Goal: Register for event/course

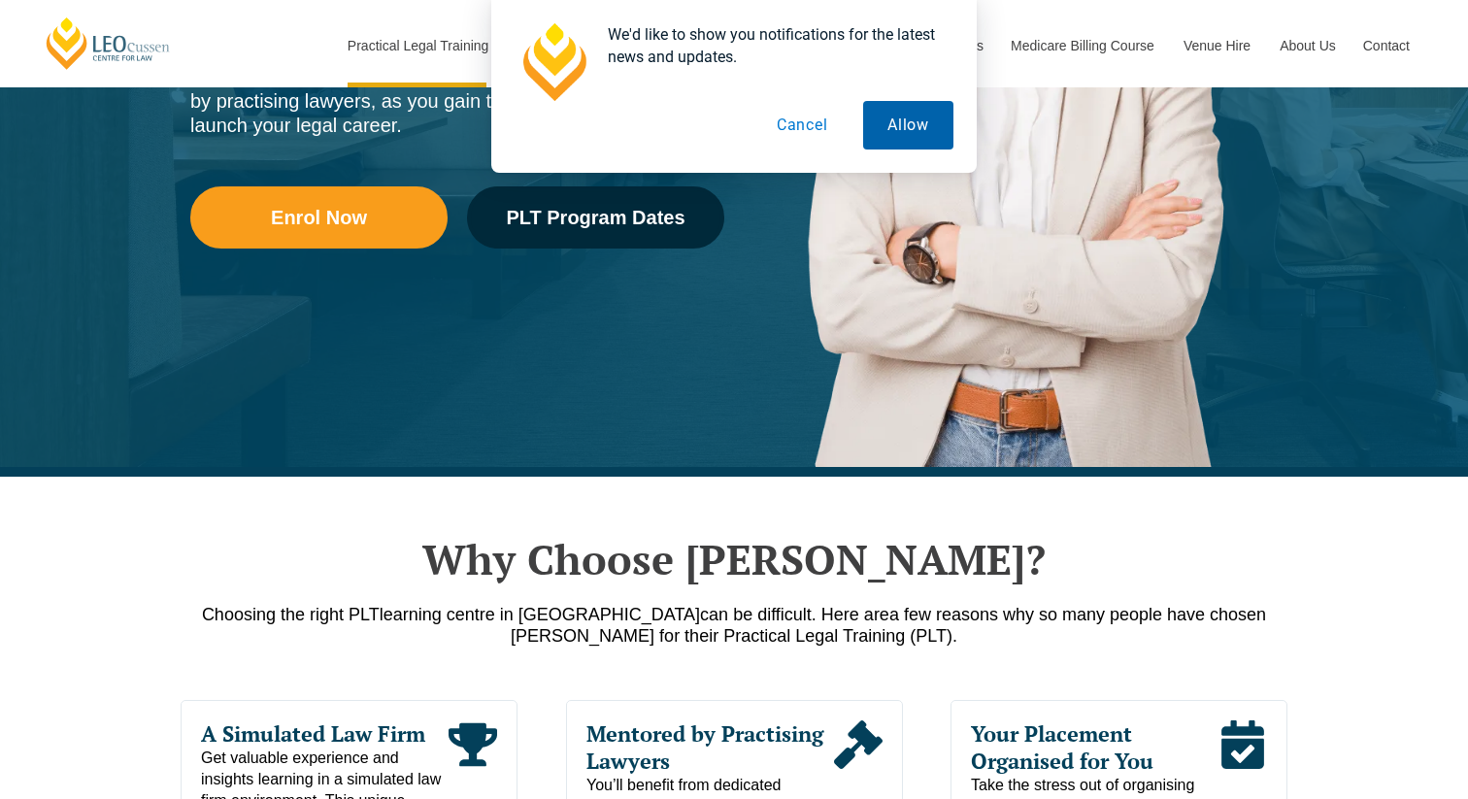
click at [896, 130] on button "Allow" at bounding box center [908, 125] width 90 height 49
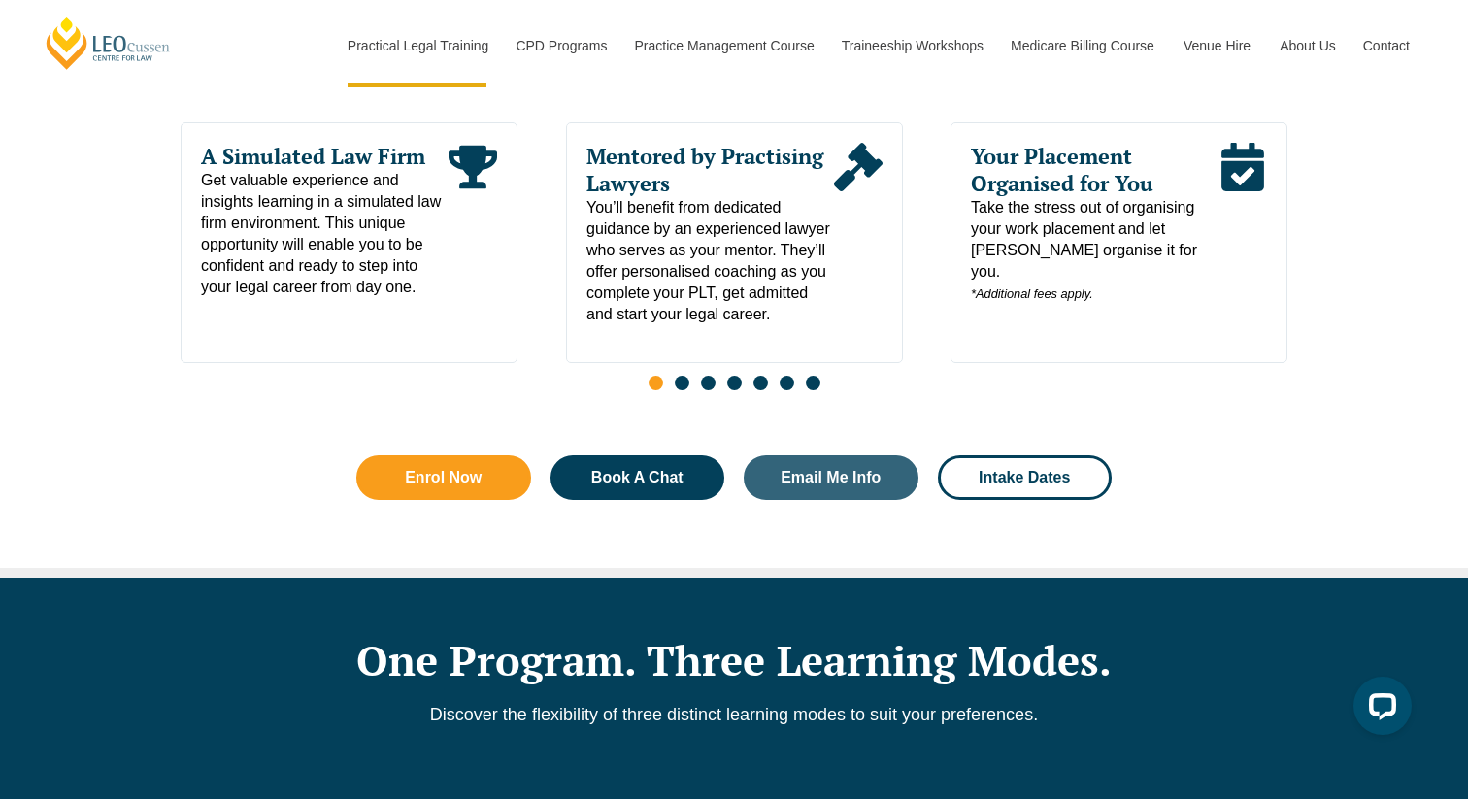
scroll to position [923, 0]
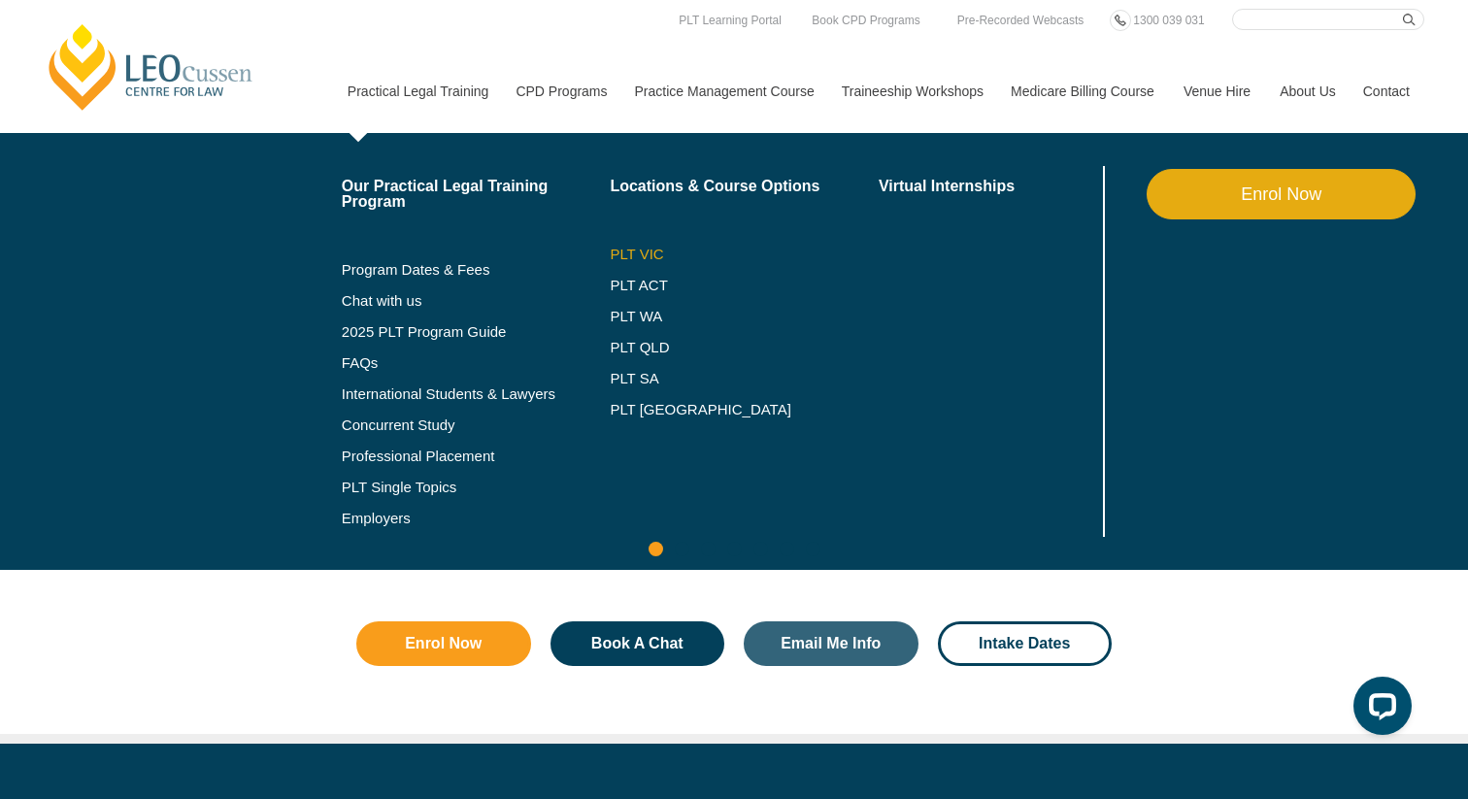
click at [621, 248] on link "PLT VIC" at bounding box center [744, 255] width 269 height 16
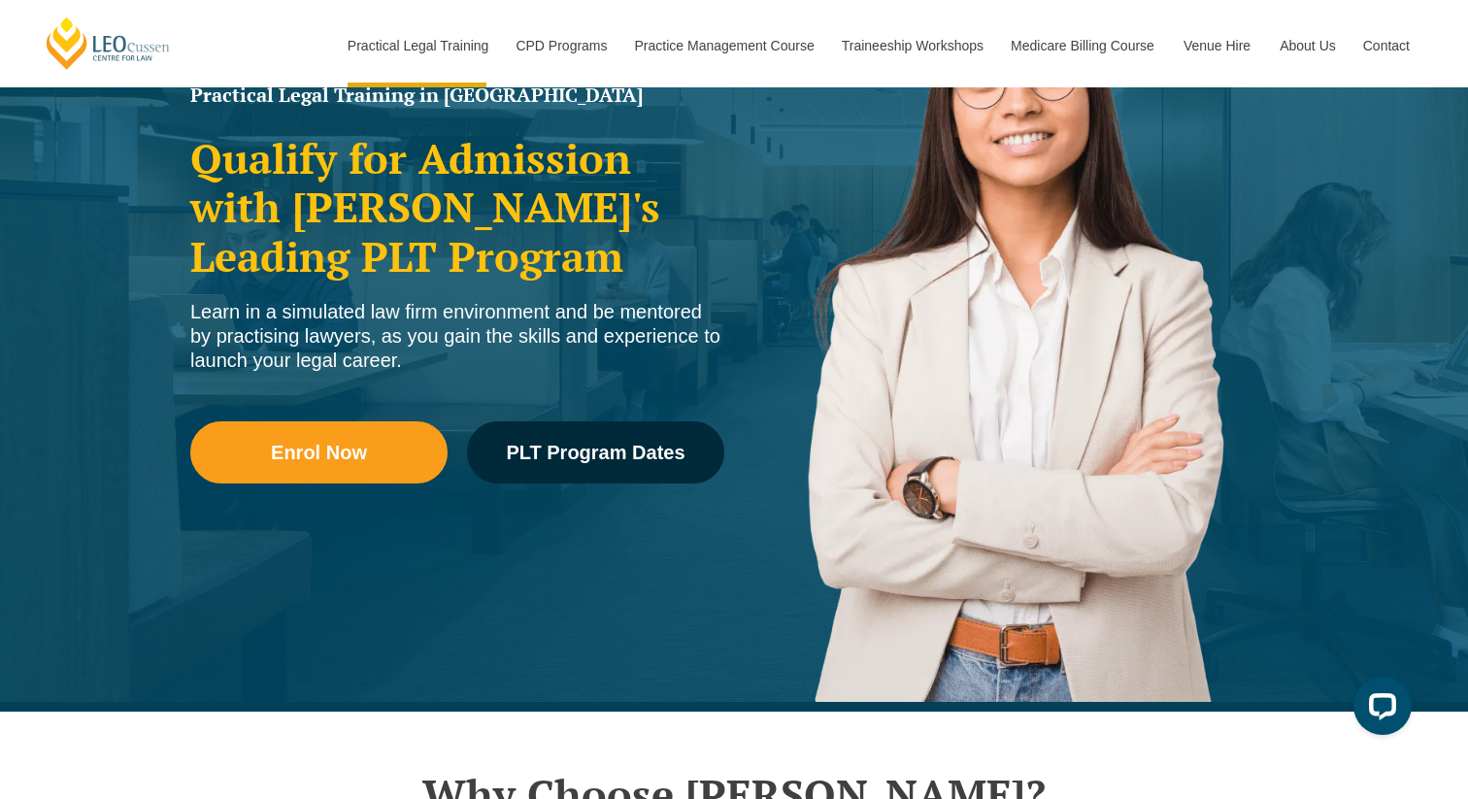
scroll to position [315, 0]
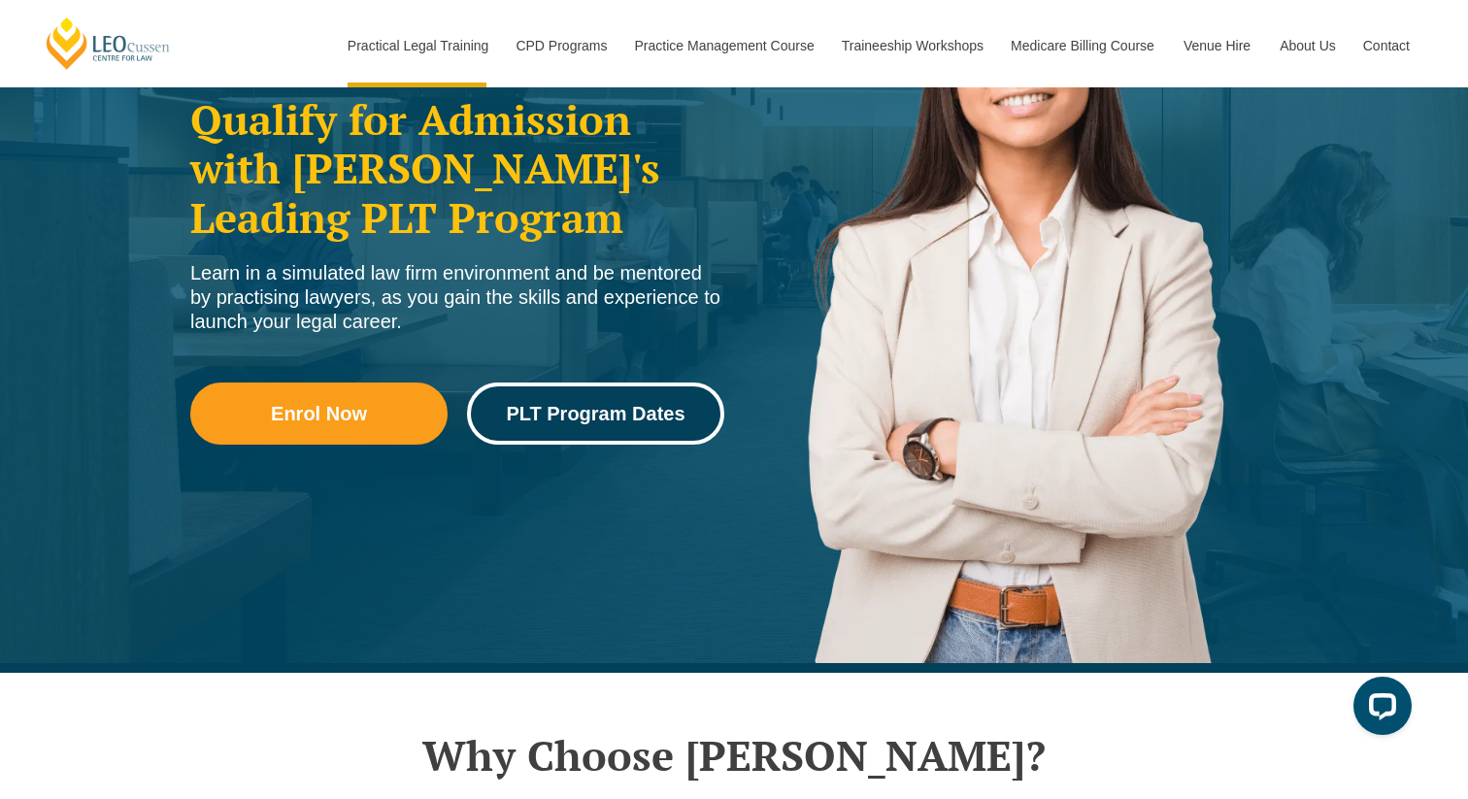
click at [615, 412] on span "PLT Program Dates" at bounding box center [595, 413] width 179 height 19
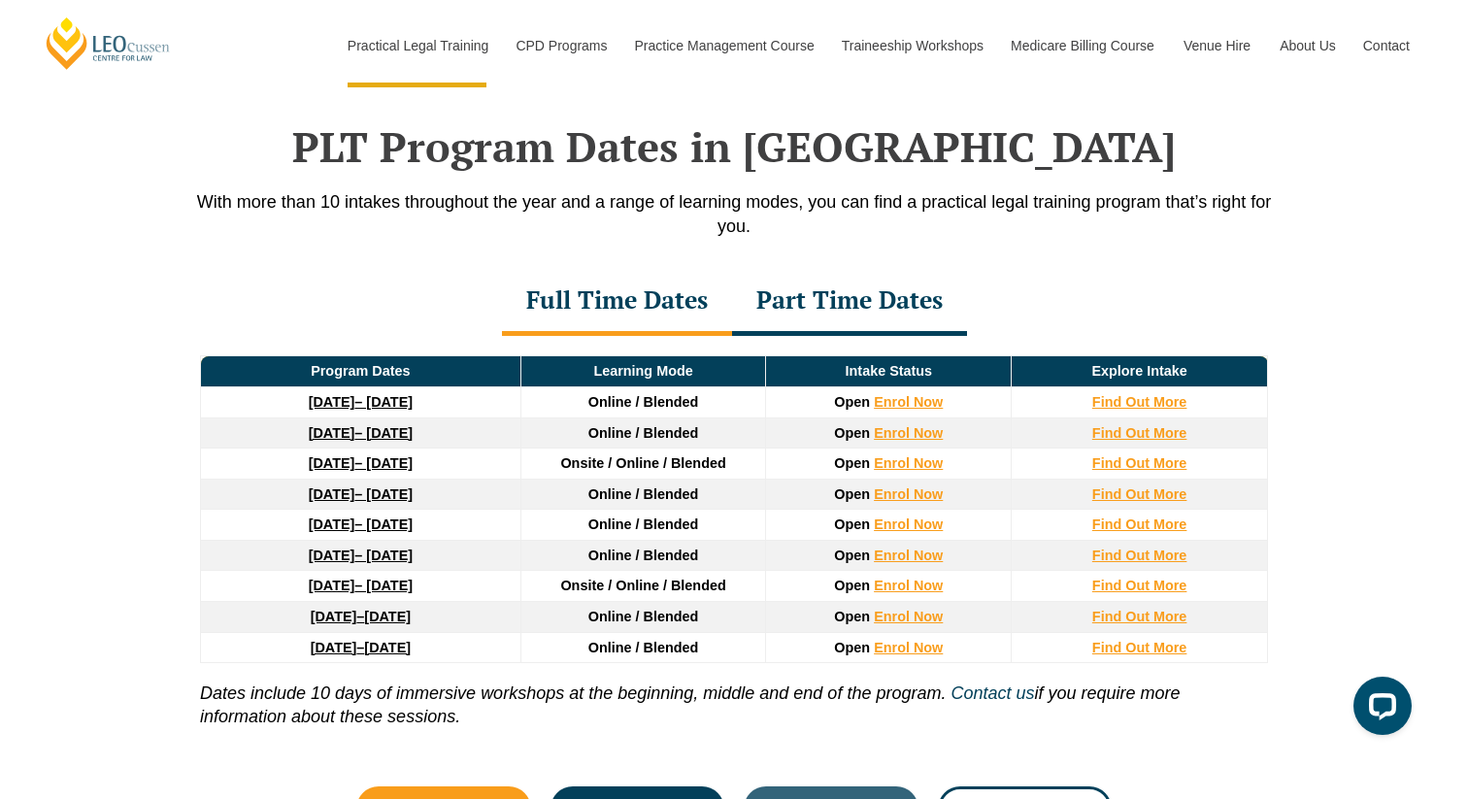
scroll to position [2535, 0]
